Goal: Transaction & Acquisition: Purchase product/service

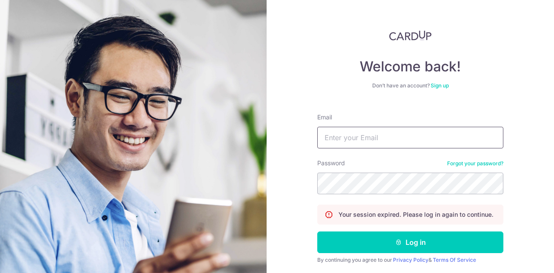
click at [356, 140] on input "Email" at bounding box center [410, 138] width 186 height 22
type input "richard.kua.1985@gmail.com"
click at [317, 232] on button "Log in" at bounding box center [410, 243] width 186 height 22
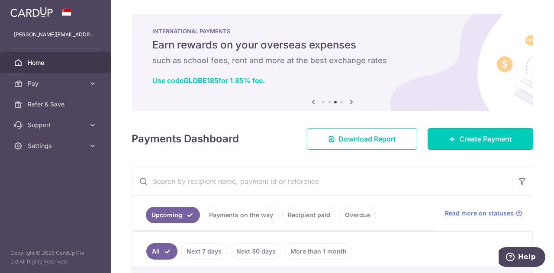
click at [460, 136] on span "Create Payment" at bounding box center [485, 139] width 53 height 10
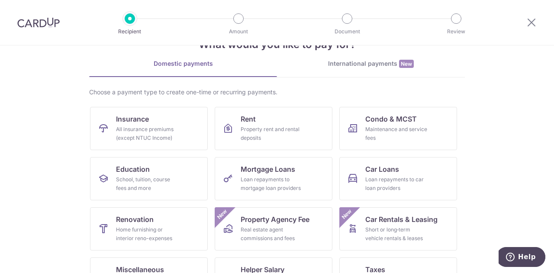
scroll to position [43, 0]
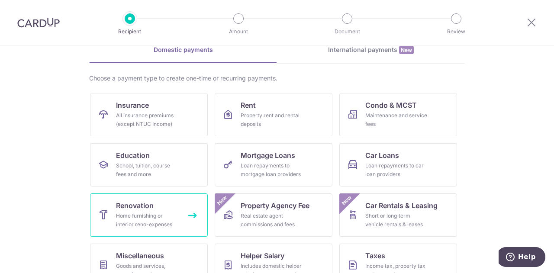
click at [139, 210] on span "Renovation" at bounding box center [135, 206] width 38 height 10
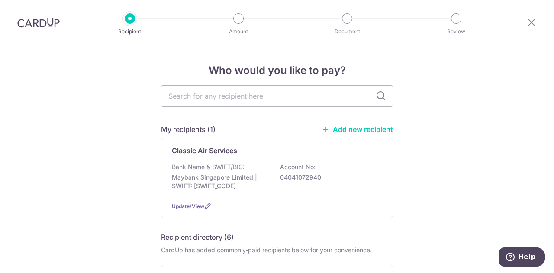
click at [243, 94] on input "text" at bounding box center [277, 96] width 232 height 22
click at [369, 128] on link "Add new recipient" at bounding box center [357, 129] width 71 height 9
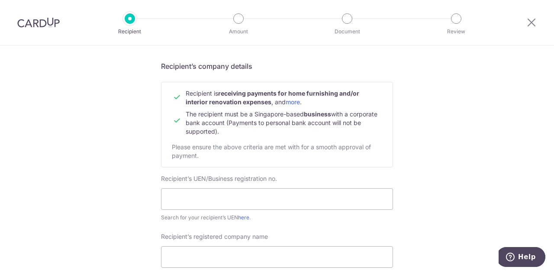
scroll to position [87, 0]
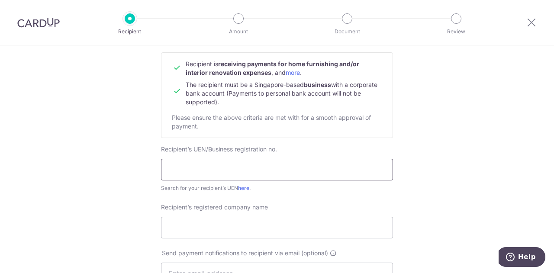
click at [223, 168] on input "text" at bounding box center [277, 170] width 232 height 22
click at [222, 175] on input "text" at bounding box center [277, 170] width 232 height 22
paste input "08127800D"
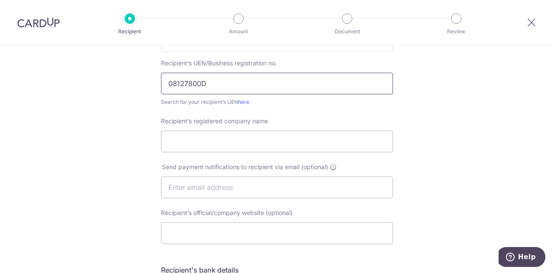
scroll to position [173, 0]
type input "08127800D"
click at [216, 142] on input "Recipient’s registered company name" at bounding box center [277, 141] width 232 height 22
paste input "Ah tee furniture"
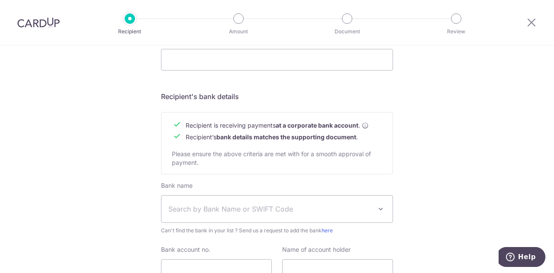
scroll to position [390, 0]
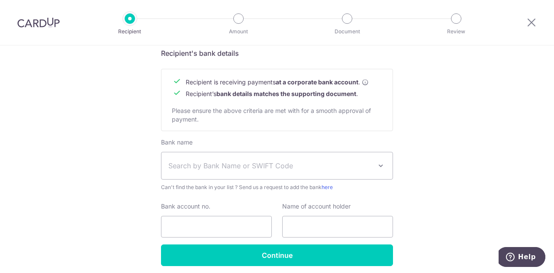
type input "Ah tee furniture"
click at [317, 162] on span "Search by Bank Name or SWIFT Code" at bounding box center [270, 166] width 204 height 10
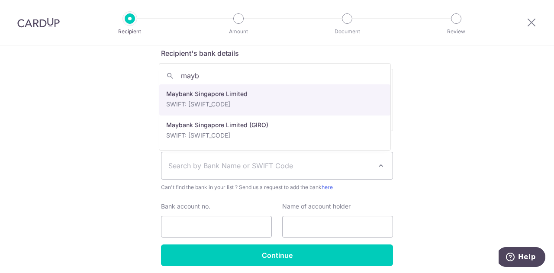
type input "mayb"
select select "10"
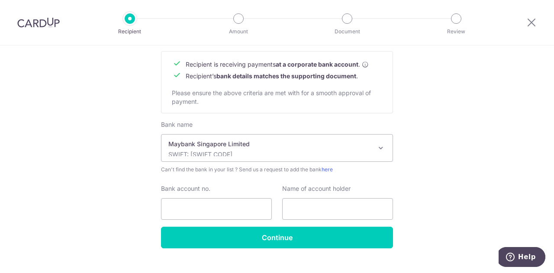
scroll to position [423, 0]
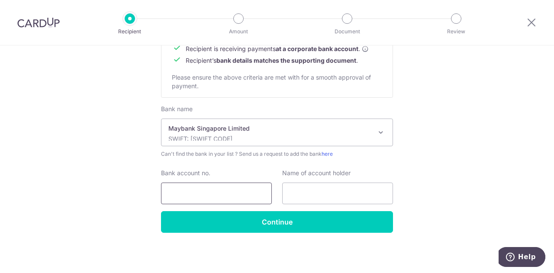
click at [220, 194] on input "Bank account no." at bounding box center [216, 194] width 111 height 22
paste input "04131064769"
type input "04131064769"
click at [312, 191] on input "text" at bounding box center [337, 194] width 111 height 22
paste input "Ah tee furniture"
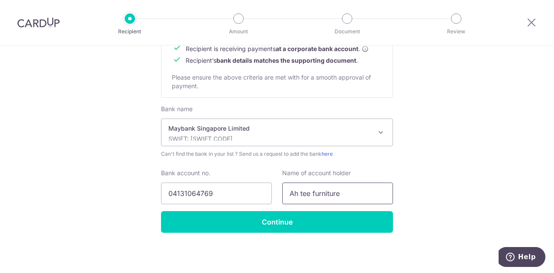
type input "Ah tee furniture"
click at [292, 221] on input "Continue" at bounding box center [277, 222] width 232 height 22
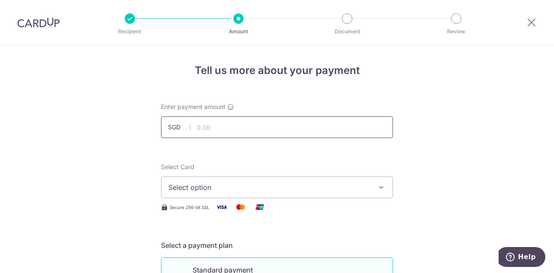
click at [209, 123] on input "text" at bounding box center [277, 127] width 232 height 22
paste input "41234"
type input "41,234.00"
click at [246, 188] on span "Select option" at bounding box center [269, 187] width 202 height 10
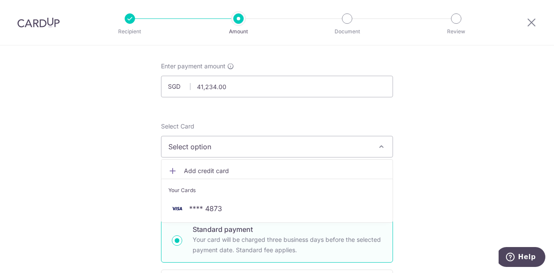
scroll to position [87, 0]
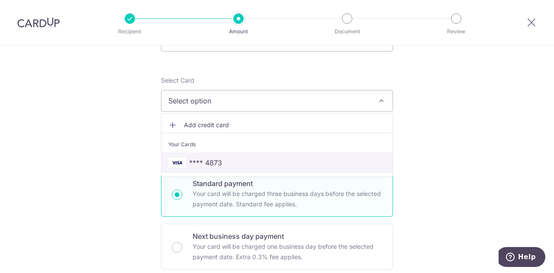
click at [208, 163] on span "**** 4873" at bounding box center [205, 163] width 33 height 10
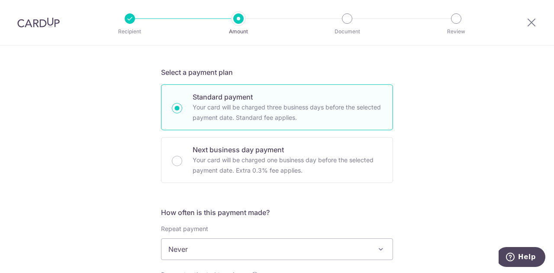
scroll to position [260, 0]
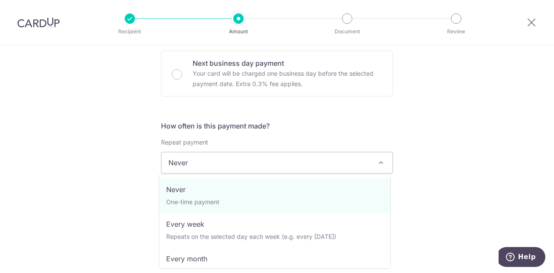
click at [228, 166] on span "Never" at bounding box center [277, 162] width 231 height 21
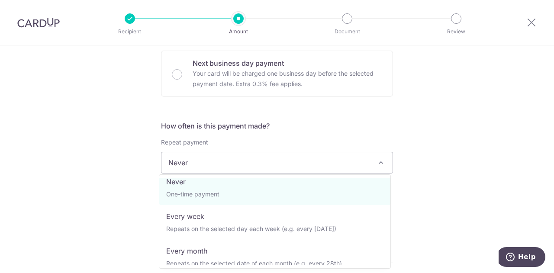
scroll to position [0, 0]
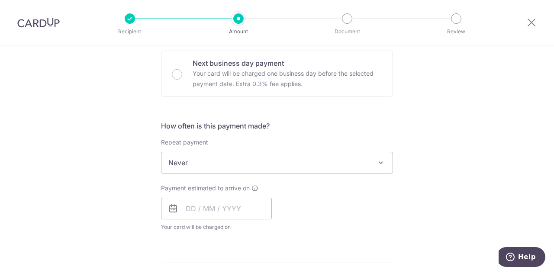
click at [424, 182] on div "Tell us more about your payment Enter payment amount SGD 41,234.00 41234.00 Rec…" at bounding box center [277, 206] width 554 height 841
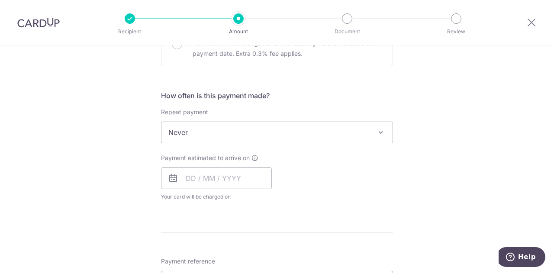
scroll to position [303, 0]
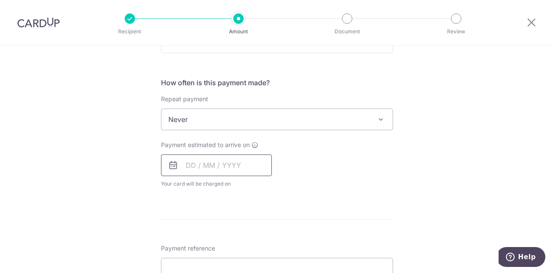
click at [181, 168] on input "text" at bounding box center [216, 166] width 111 height 22
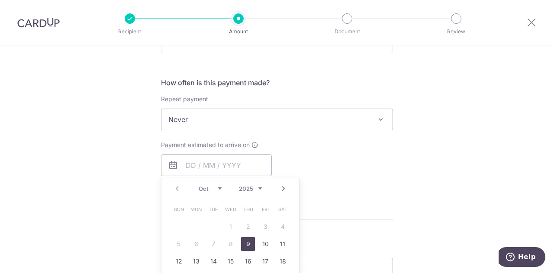
drag, startPoint x: 244, startPoint y: 241, endPoint x: 306, endPoint y: 209, distance: 69.7
click at [244, 241] on link "9" at bounding box center [248, 244] width 14 height 14
type input "09/10/2025"
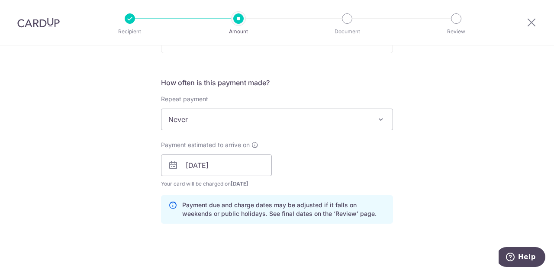
click at [338, 165] on div "Payment estimated to arrive on 09/10/2025 Prev Next Oct Nov Dec 2025 2026 2027 …" at bounding box center [277, 165] width 243 height 48
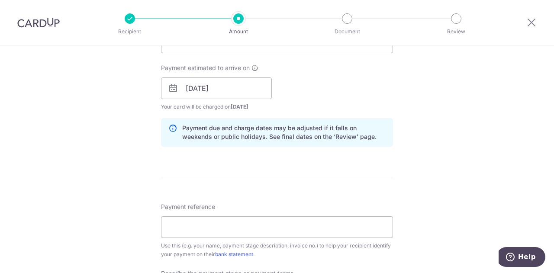
scroll to position [433, 0]
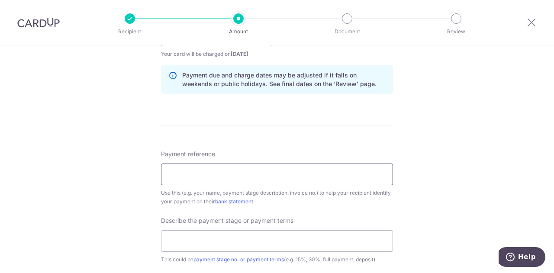
click at [187, 171] on input "Payment reference" at bounding box center [277, 175] width 232 height 22
paste input "68 Marine Parade Road #07-19 (COTE"
drag, startPoint x: 243, startPoint y: 172, endPoint x: 173, endPoint y: 175, distance: 69.8
click at [174, 172] on input "68 Marine Parade Road #07-19 (COTE" at bounding box center [277, 175] width 232 height 22
drag, startPoint x: 202, startPoint y: 175, endPoint x: 229, endPoint y: 175, distance: 26.4
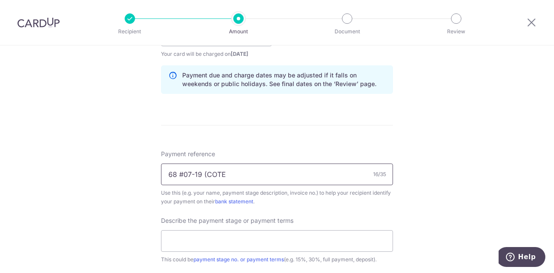
click at [229, 175] on input "68 #07-19 (COTE" at bounding box center [277, 175] width 232 height 22
paste input "COTE D'AZUR)"
click at [201, 174] on input "68 #07-19 COTE D'AZUR)" at bounding box center [277, 175] width 232 height 22
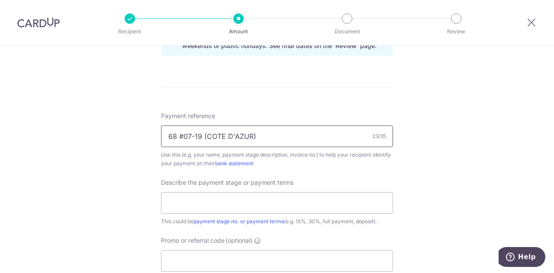
scroll to position [520, 0]
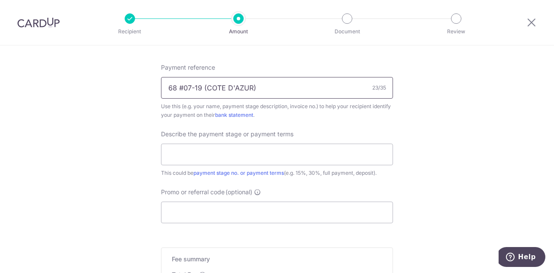
type input "68 #07-19 (COTE D'AZUR)"
click at [188, 159] on input "text" at bounding box center [277, 155] width 232 height 22
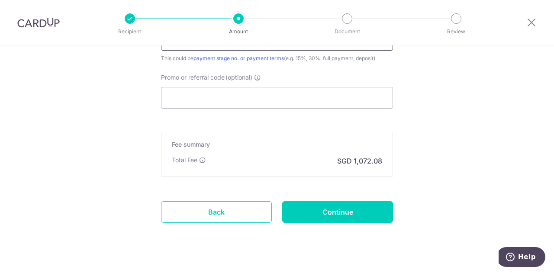
scroll to position [647, 0]
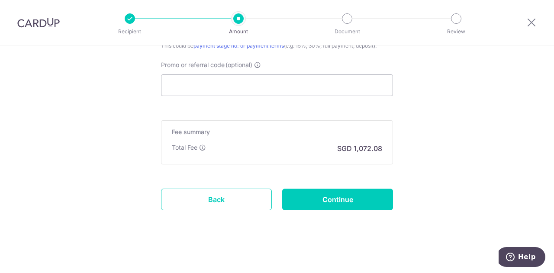
type input "2nd Payment 40% payment"
click at [239, 83] on input "Promo or referral code (optional)" at bounding box center [277, 85] width 232 height 22
paste input "3HOME25R"
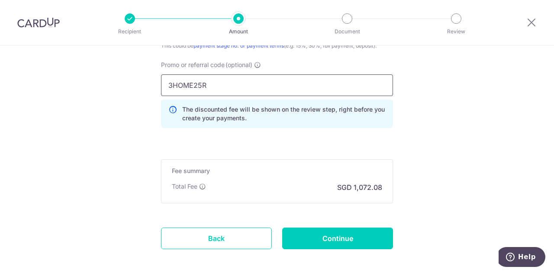
scroll to position [686, 0]
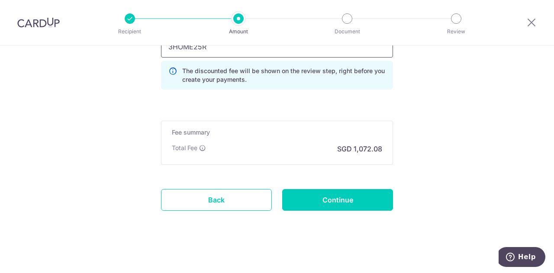
type input "3HOME25R"
click at [340, 197] on input "Continue" at bounding box center [337, 200] width 111 height 22
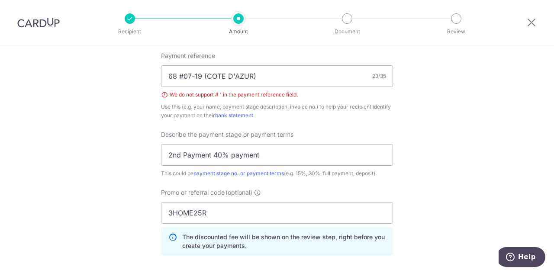
scroll to position [488, 0]
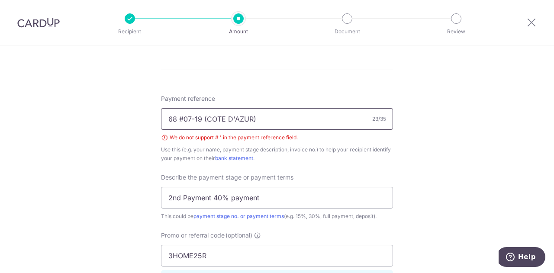
click at [181, 118] on input "68 #07-19 (COTE D'AZUR)" at bounding box center [277, 119] width 232 height 22
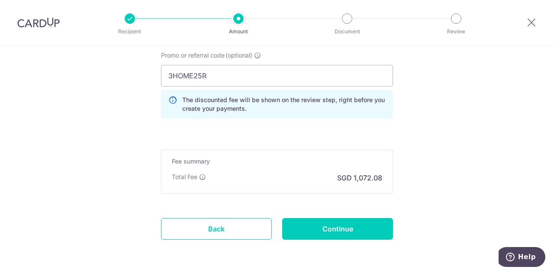
scroll to position [698, 0]
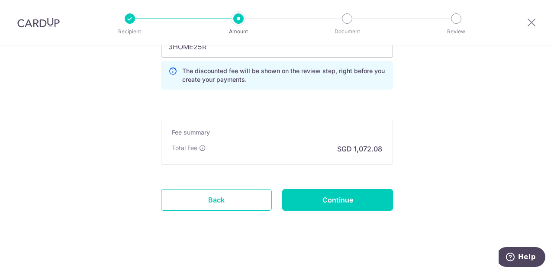
type input "68 07-19 (COTE D'AZUR)"
click at [332, 199] on input "Continue" at bounding box center [337, 200] width 111 height 22
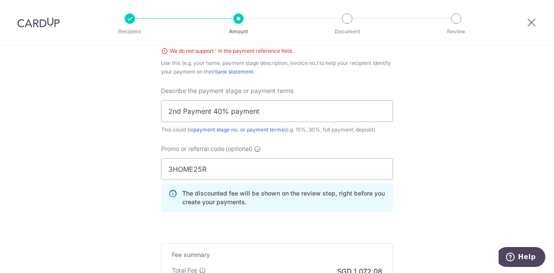
scroll to position [532, 0]
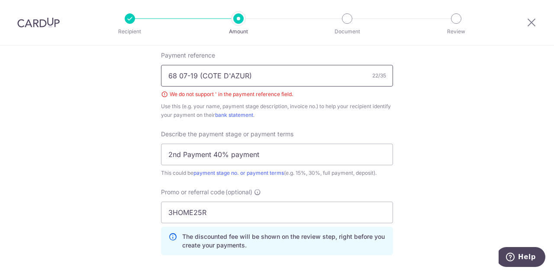
click at [227, 74] on input "68 07-19 (COTE D'AZUR)" at bounding box center [277, 76] width 232 height 22
click at [248, 72] on input "68 07-19 (COTE DAZUR)" at bounding box center [277, 76] width 232 height 22
click at [225, 75] on input "68 07-19 (COTE DAZUR" at bounding box center [277, 76] width 232 height 22
click at [200, 73] on input "68 07-19 (COTE D AZUR" at bounding box center [277, 76] width 232 height 22
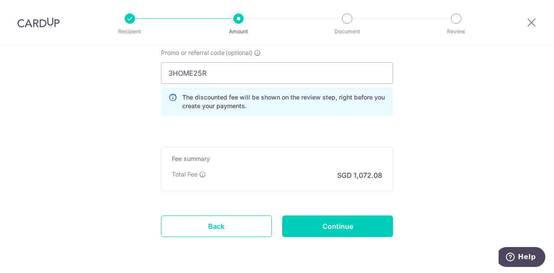
scroll to position [698, 0]
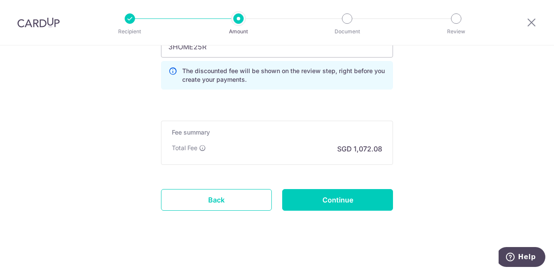
type input "68 07-19 COTE D AZUR"
click at [336, 198] on input "Continue" at bounding box center [337, 200] width 111 height 22
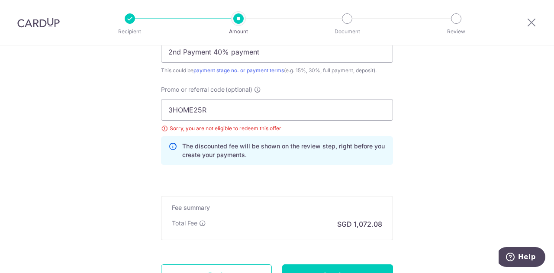
scroll to position [611, 0]
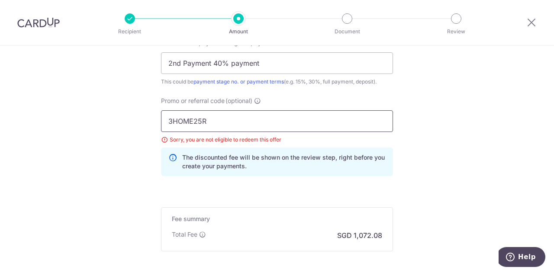
drag, startPoint x: 178, startPoint y: 116, endPoint x: 142, endPoint y: 117, distance: 36.0
paste input "OCBC195"
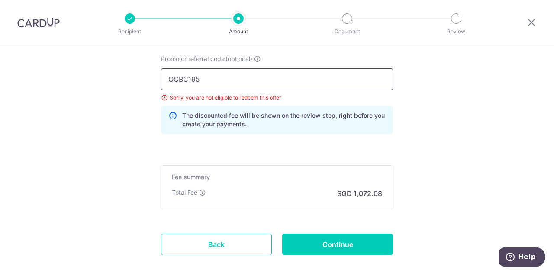
scroll to position [698, 0]
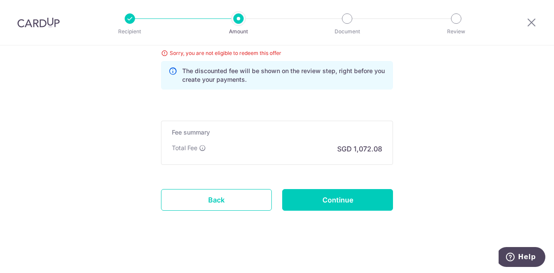
type input "OCBC195"
click at [354, 197] on input "Continue" at bounding box center [337, 200] width 111 height 22
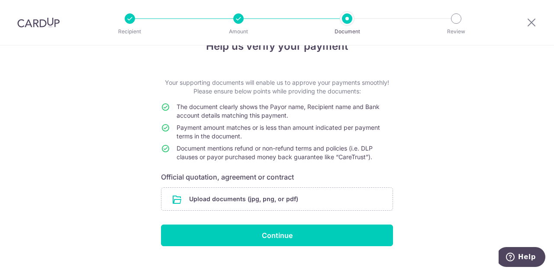
scroll to position [37, 0]
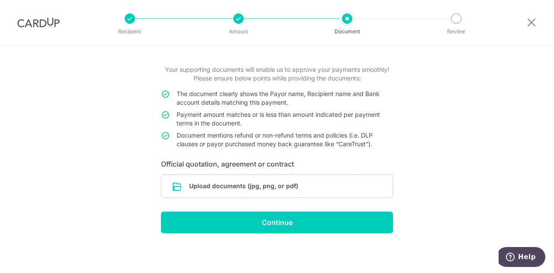
click at [256, 188] on input "file" at bounding box center [277, 186] width 231 height 23
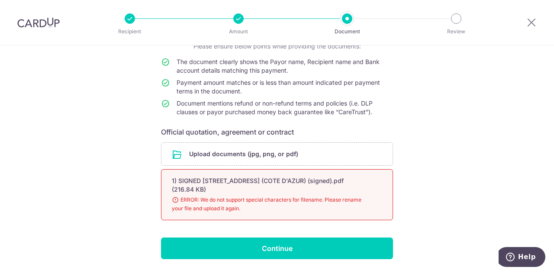
scroll to position [95, 0]
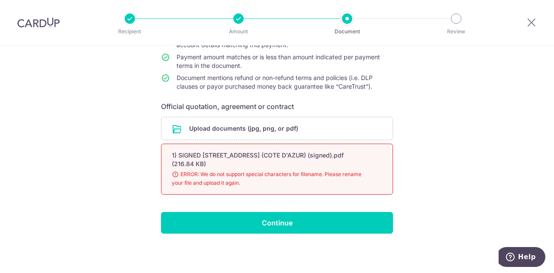
click at [236, 129] on input "file" at bounding box center [277, 128] width 231 height 23
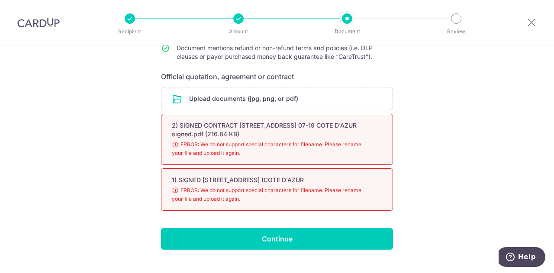
scroll to position [138, 0]
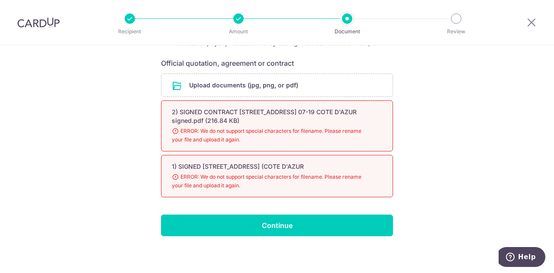
click at [266, 81] on input "file" at bounding box center [277, 85] width 231 height 23
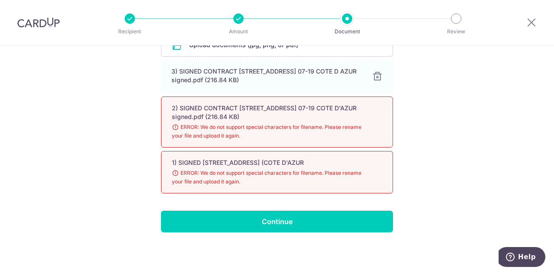
scroll to position [185, 0]
click at [311, 219] on input "Continue" at bounding box center [277, 222] width 232 height 22
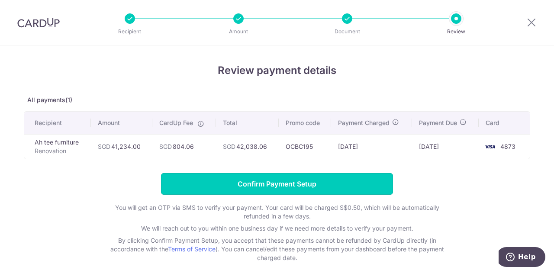
click at [346, 183] on input "Confirm Payment Setup" at bounding box center [277, 184] width 232 height 22
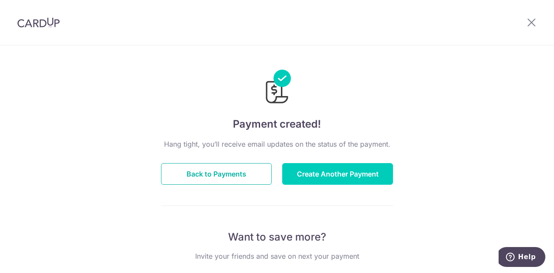
click at [246, 174] on button "Back to Payments" at bounding box center [216, 174] width 111 height 22
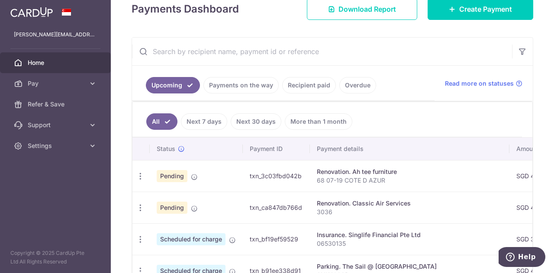
scroll to position [173, 0]
